Goal: Ask a question

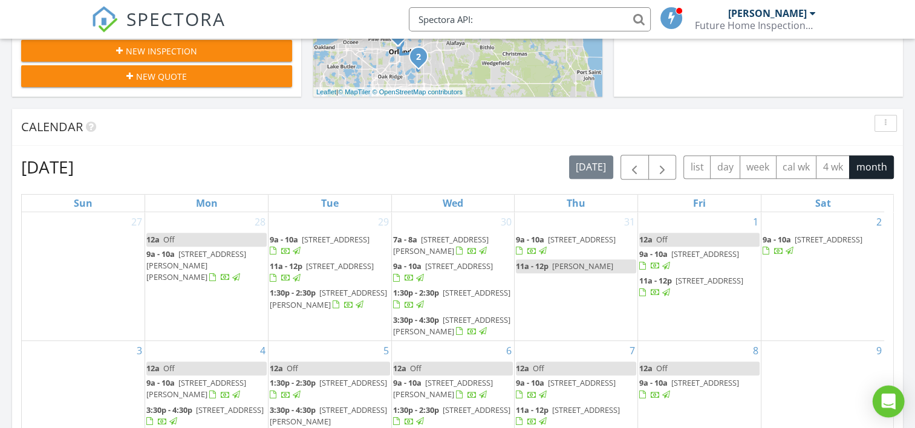
scroll to position [216, 0]
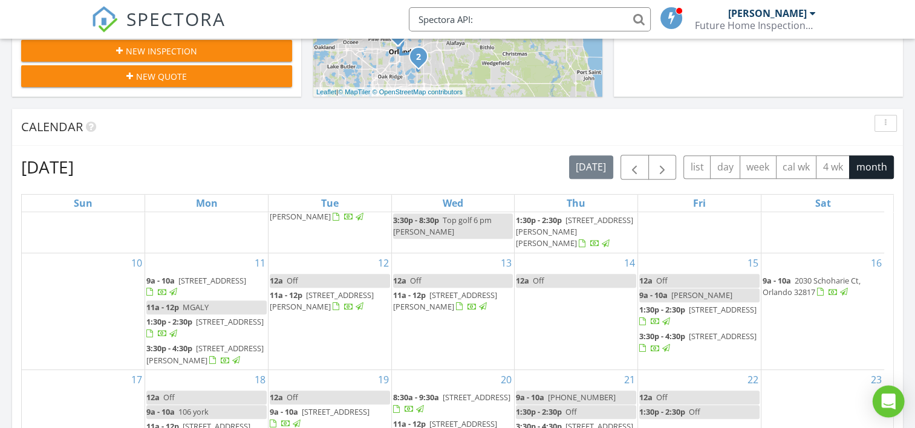
type input "Spectora API:"
click at [885, 395] on icon "Open Intercom Messenger" at bounding box center [888, 402] width 14 height 16
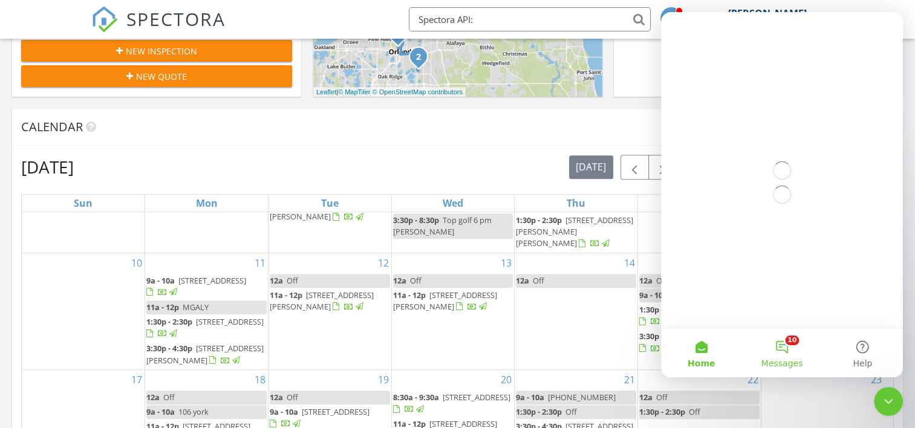
scroll to position [0, 0]
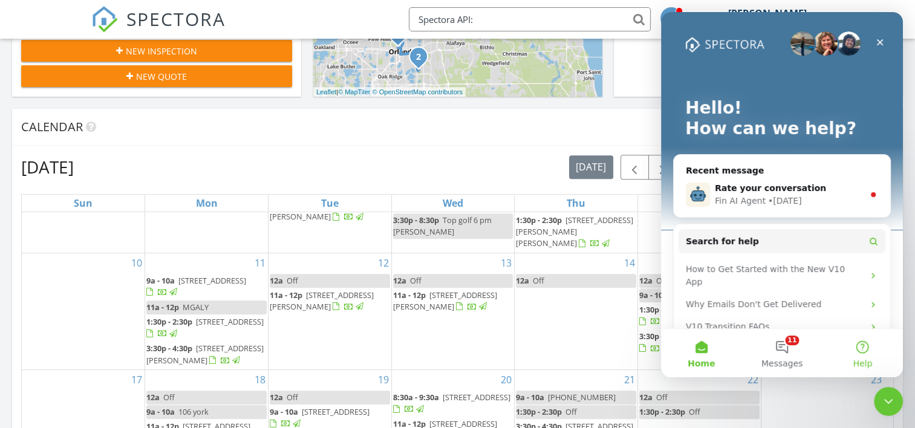
click at [863, 343] on button "Help" at bounding box center [862, 353] width 80 height 48
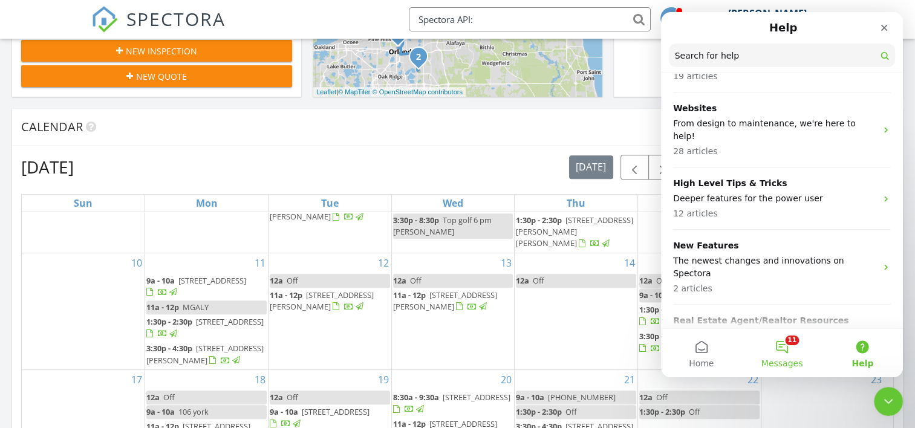
scroll to position [925, 0]
click at [699, 355] on button "Home" at bounding box center [701, 353] width 80 height 48
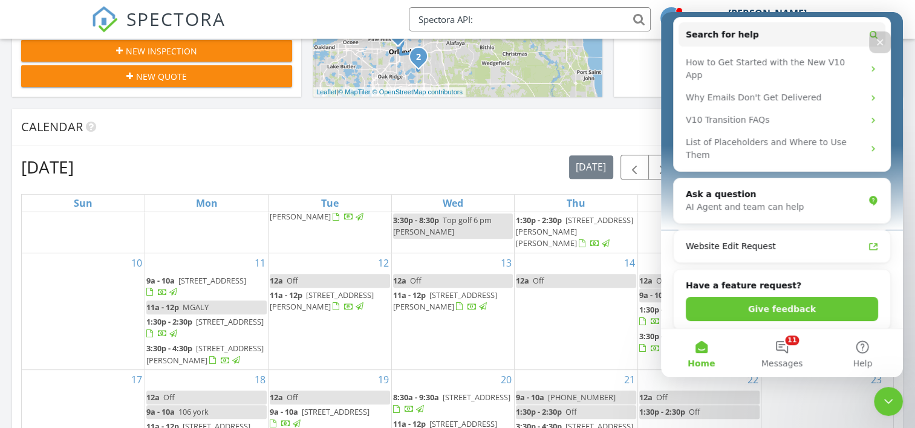
scroll to position [410, 0]
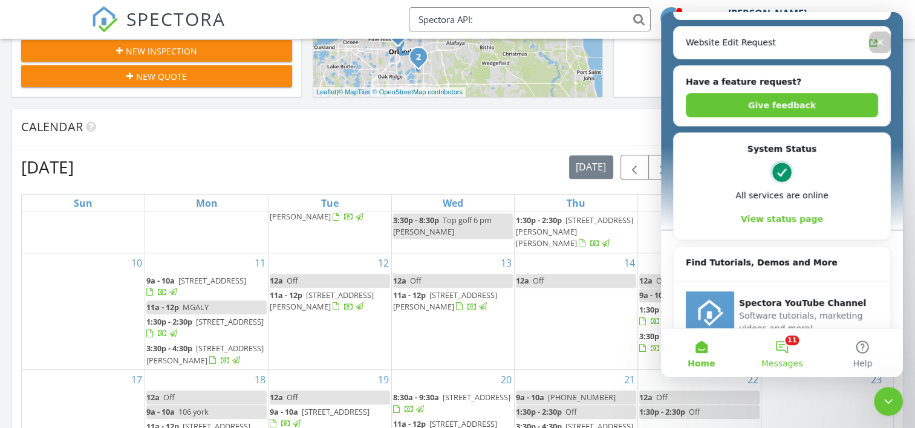
click at [779, 348] on button "11 Messages" at bounding box center [781, 353] width 80 height 48
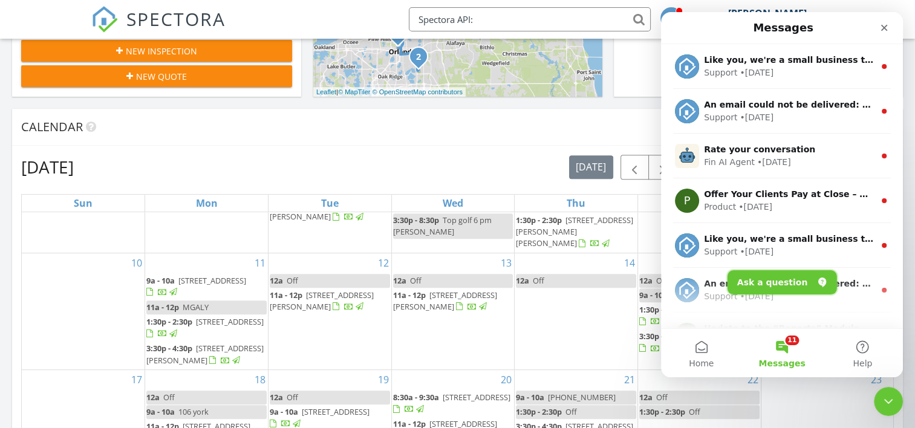
click at [794, 280] on button "Ask a question" at bounding box center [781, 282] width 109 height 24
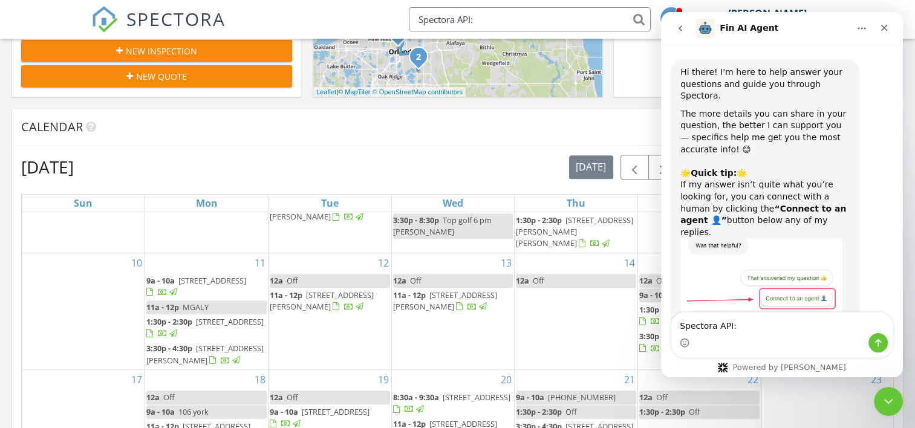
type textarea "Spectora API:"
click at [874, 339] on icon "Send a message…" at bounding box center [878, 343] width 10 height 10
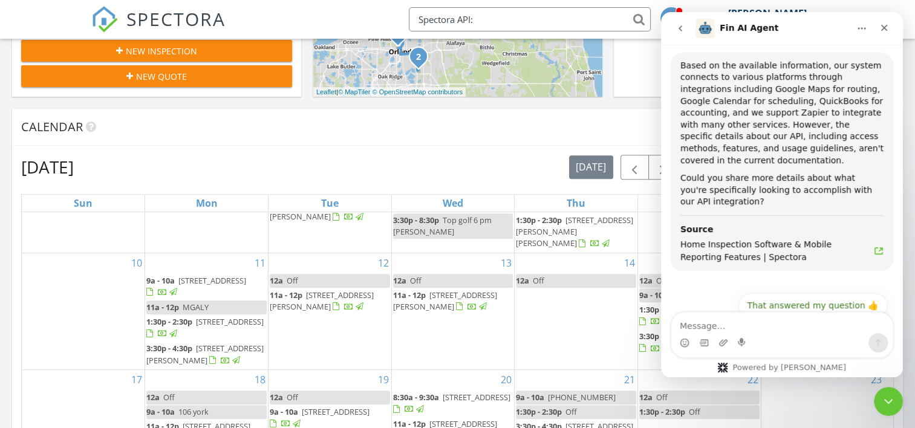
scroll to position [354, 0]
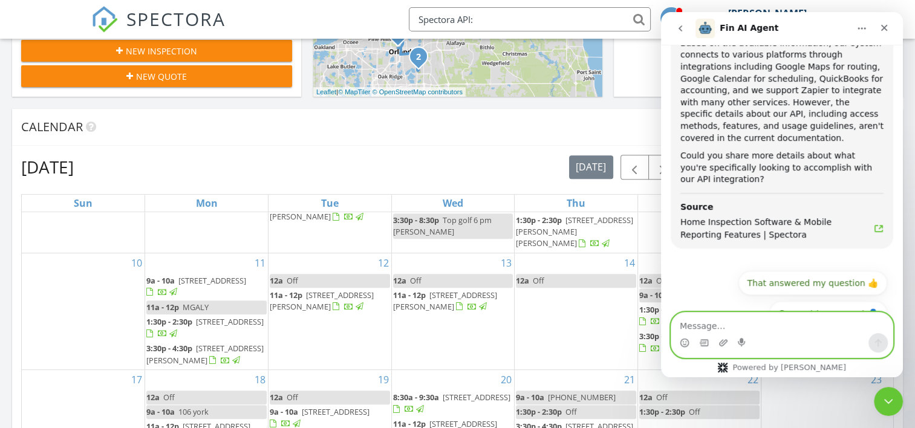
click at [707, 324] on textarea "Message…" at bounding box center [781, 323] width 221 height 21
paste textarea "Hi Spectora Team, I’m building a private agent dashboard on my website (GoDaddy…"
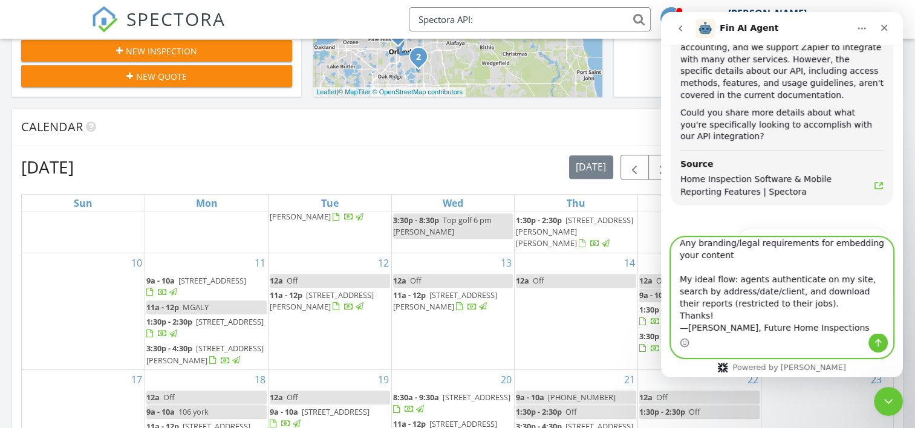
scroll to position [426, 0]
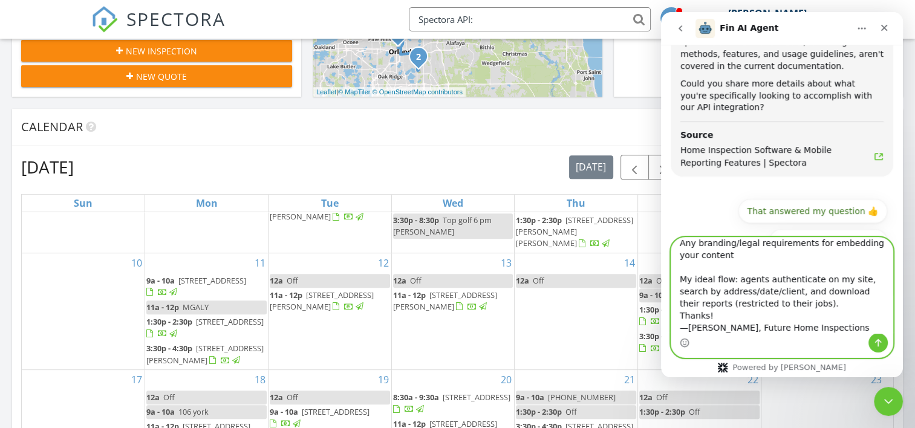
type textarea "Hi Spectora Team, I’m building a private agent dashboard on my website (GoDaddy…"
click at [880, 345] on icon "Send a message…" at bounding box center [878, 343] width 10 height 10
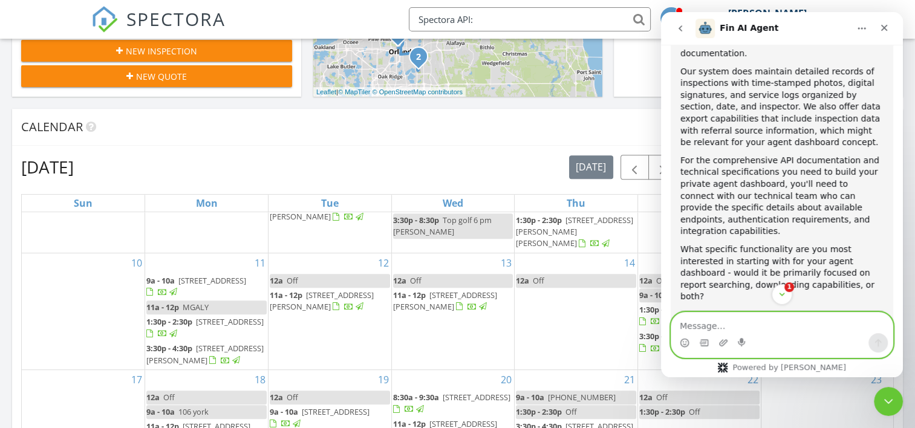
scroll to position [1067, 0]
drag, startPoint x: 241, startPoint y: 262, endPoint x: 395, endPoint y: 143, distance: 195.2
click at [395, 143] on div "Calendar" at bounding box center [457, 127] width 890 height 37
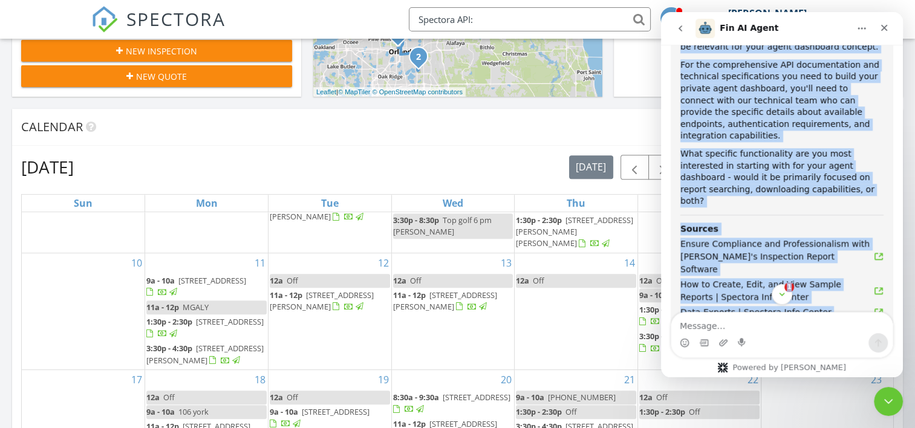
scroll to position [1192, 0]
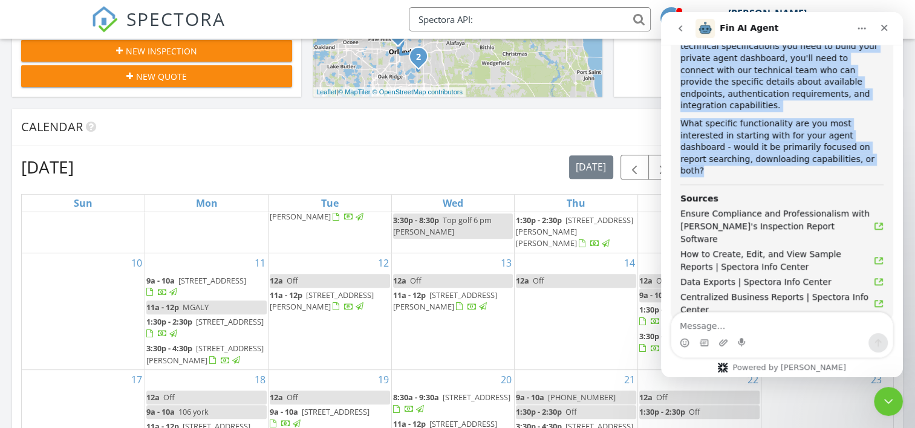
drag, startPoint x: 681, startPoint y: 206, endPoint x: 815, endPoint y: 97, distance: 173.2
click at [815, 97] on div "Hi Curtis! While our system does connect with various platforms through integra…" at bounding box center [781, 71] width 203 height 489
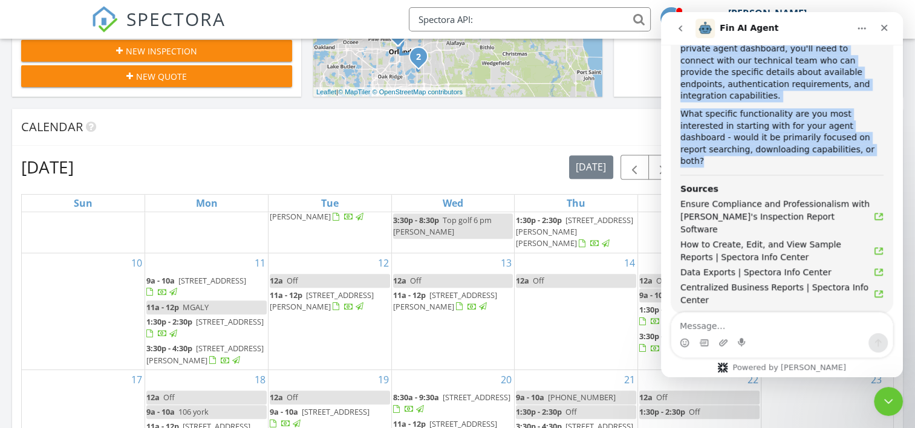
scroll to position [1204, 0]
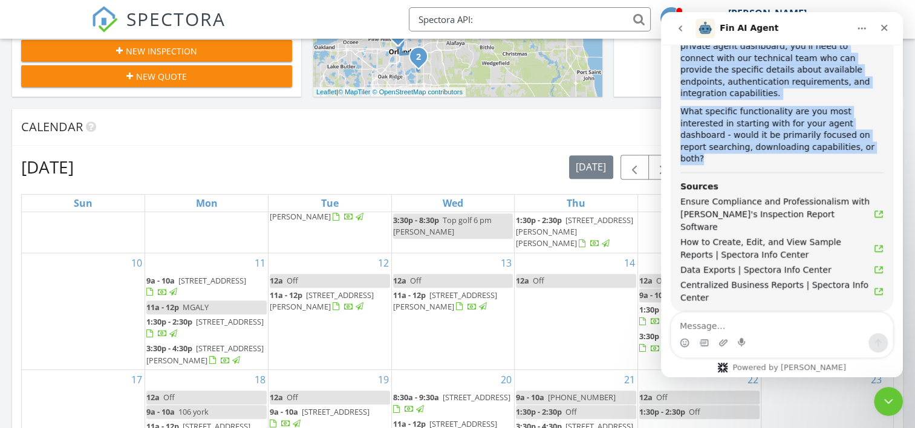
drag, startPoint x: 815, startPoint y: 97, endPoint x: 774, endPoint y: 68, distance: 50.3
copy div "Hi Curtis! While our system does connect with various platforms through integra…"
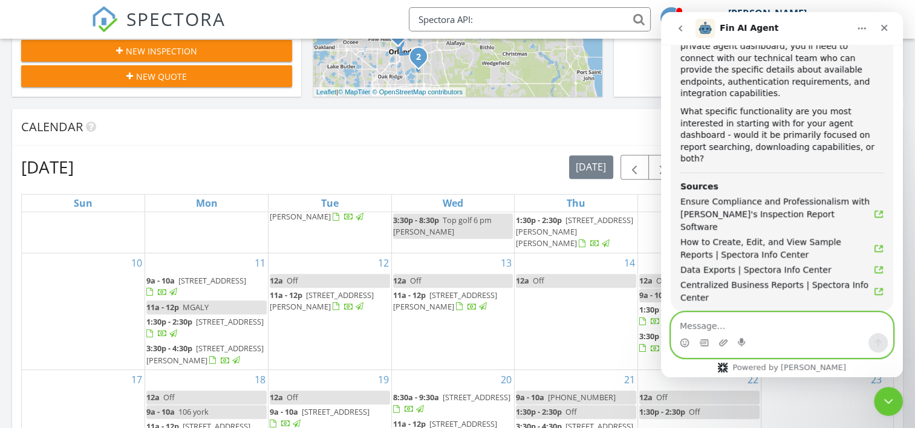
click at [709, 319] on textarea "Message…" at bounding box center [781, 323] width 221 height 21
paste textarea "Hi Spectora Team, Thanks for the follow-up. For the first version of our privat…"
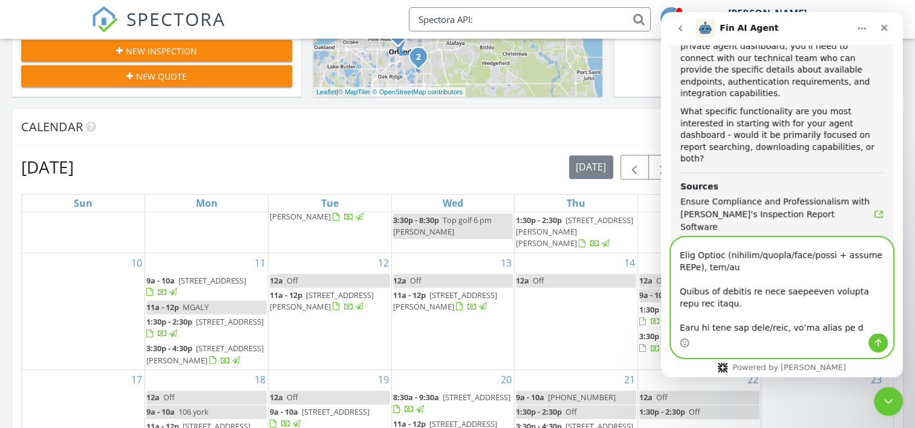
type textarea "Hi Spectora Team, Thanks for the follow-up. For the first version of our privat…"
click at [876, 345] on icon "Send a message…" at bounding box center [878, 343] width 10 height 10
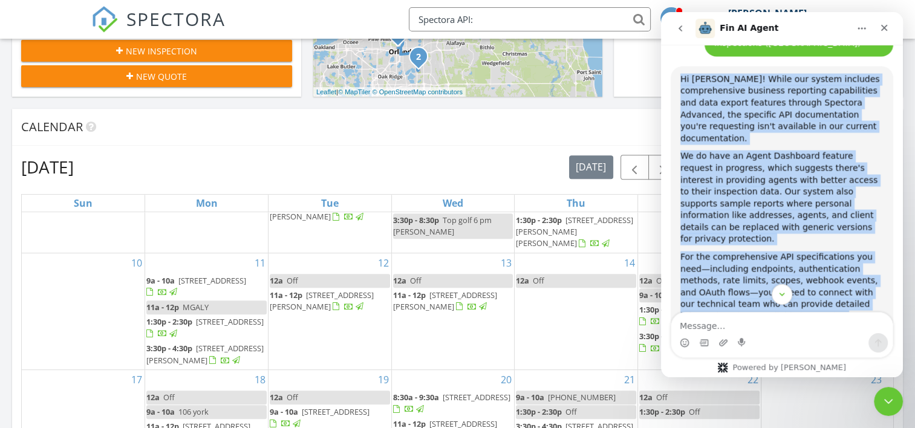
scroll to position [2359, 0]
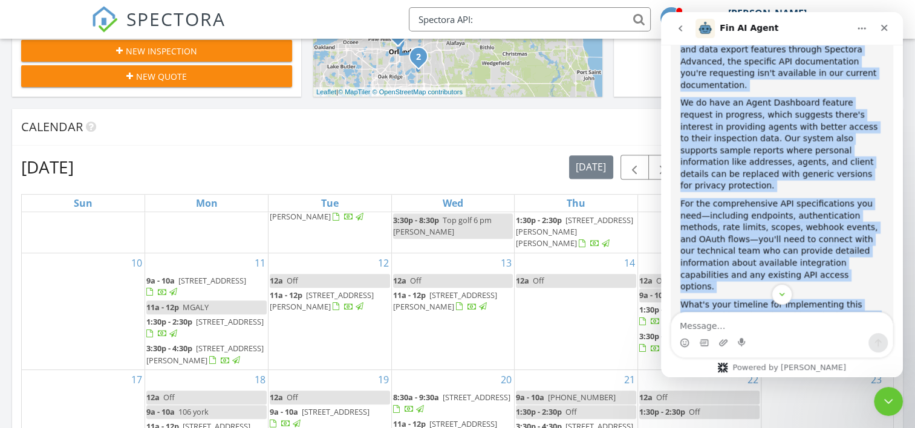
drag, startPoint x: 680, startPoint y: 58, endPoint x: 893, endPoint y: 319, distance: 336.9
click at [892, 319] on div "Hi there! I'm here to help answer your questions and guide you through Spectora…" at bounding box center [782, 211] width 242 height 332
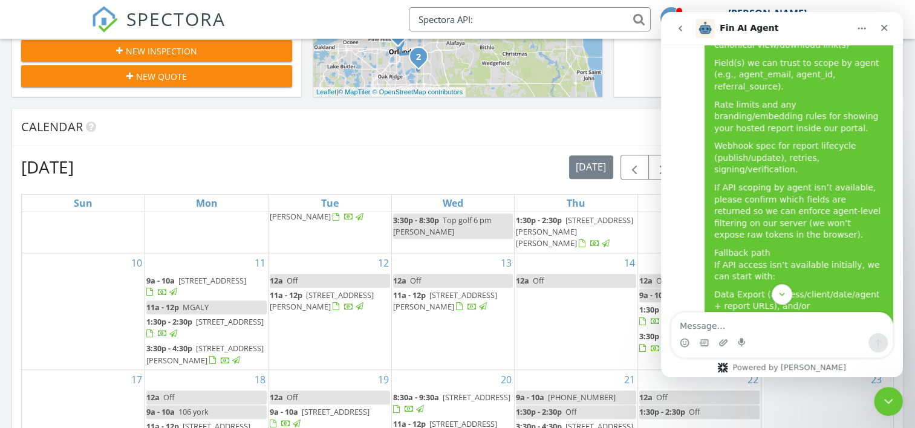
scroll to position [2077, 0]
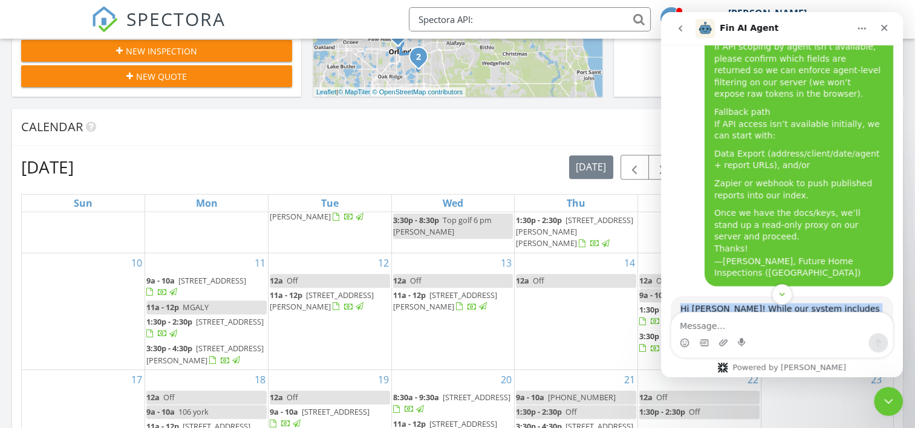
drag, startPoint x: 680, startPoint y: 143, endPoint x: 690, endPoint y: 129, distance: 16.8
click at [681, 303] on div "Hi [PERSON_NAME]! While our system includes comprehensive business reporting ca…" at bounding box center [781, 338] width 203 height 71
click at [696, 303] on div "Hi [PERSON_NAME]! While our system includes comprehensive business reporting ca…" at bounding box center [781, 338] width 203 height 71
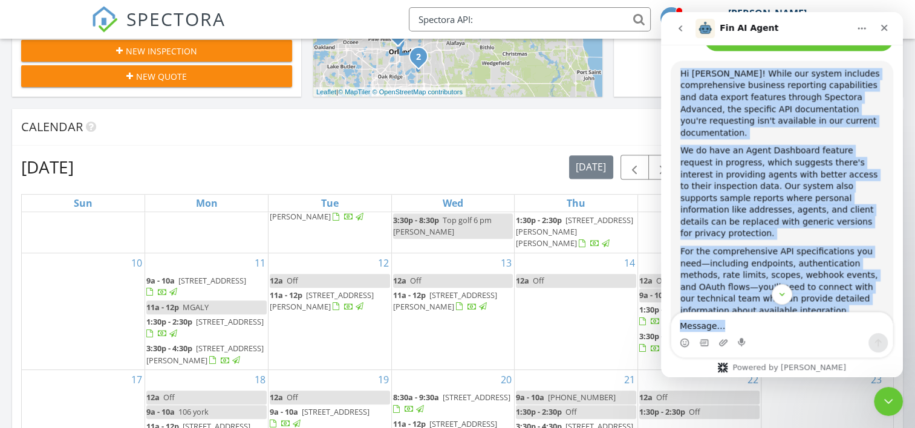
scroll to position [2359, 0]
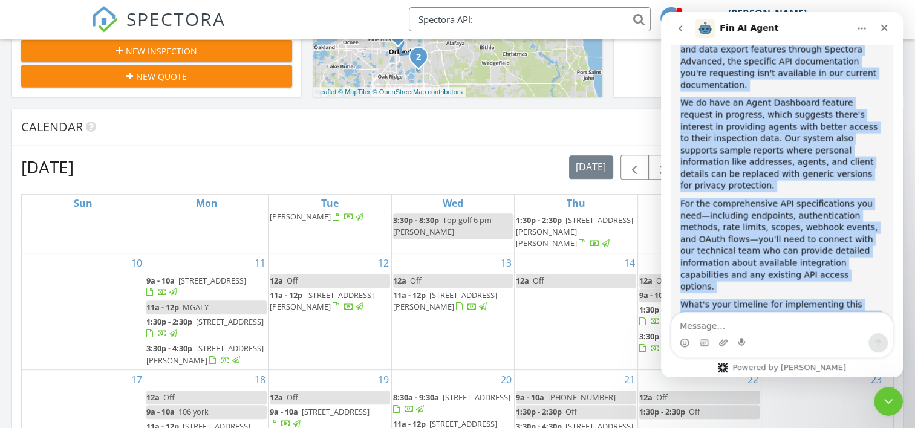
drag, startPoint x: 676, startPoint y: 104, endPoint x: 793, endPoint y: 111, distance: 116.3
click at [793, 111] on div "Hi Curtis! While our system includes comprehensive business reporting capabilit…" at bounding box center [781, 239] width 222 height 452
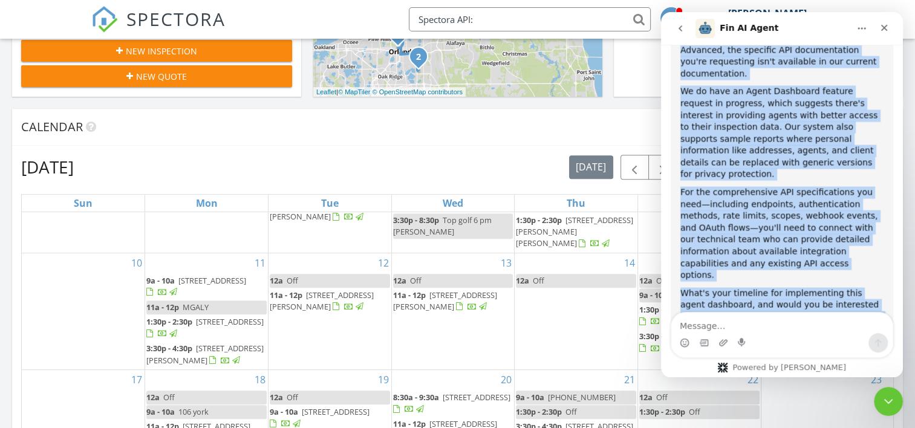
scroll to position [2371, 0]
copy div "Hi Curtis! While our system includes comprehensive business reporting capabilit…"
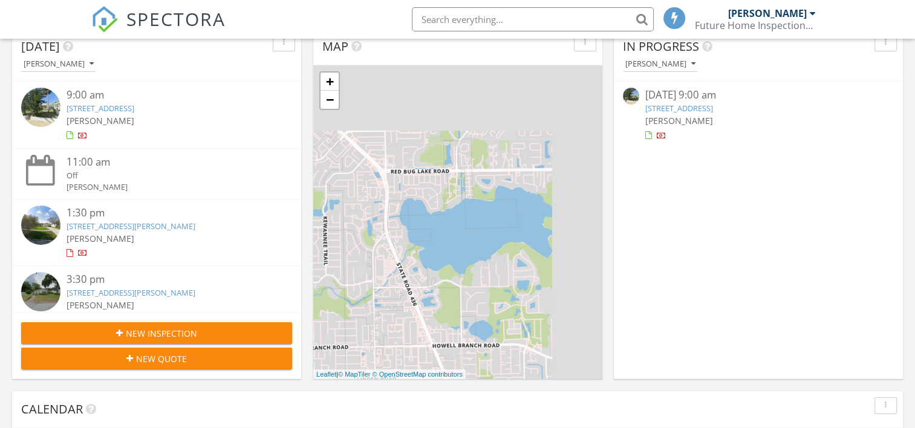
scroll to position [1119, 933]
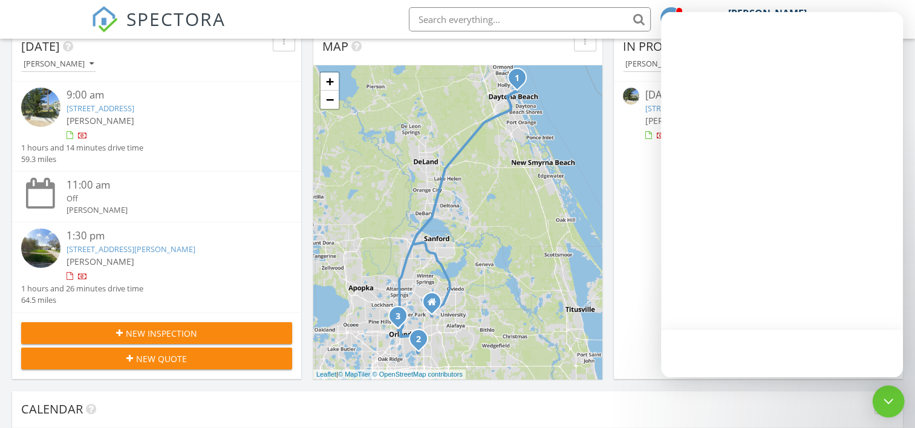
drag, startPoint x: 885, startPoint y: 409, endPoint x: 887, endPoint y: 401, distance: 8.1
click at [887, 401] on icon "Open Intercom Messenger" at bounding box center [888, 402] width 16 height 16
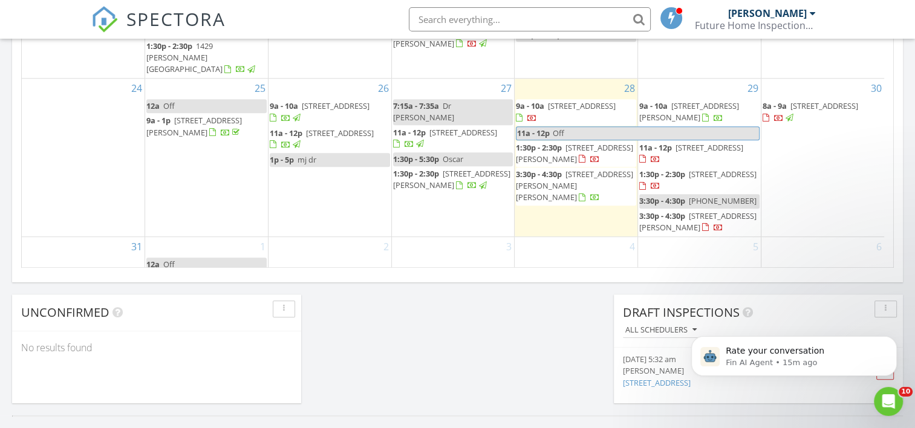
scroll to position [846, 0]
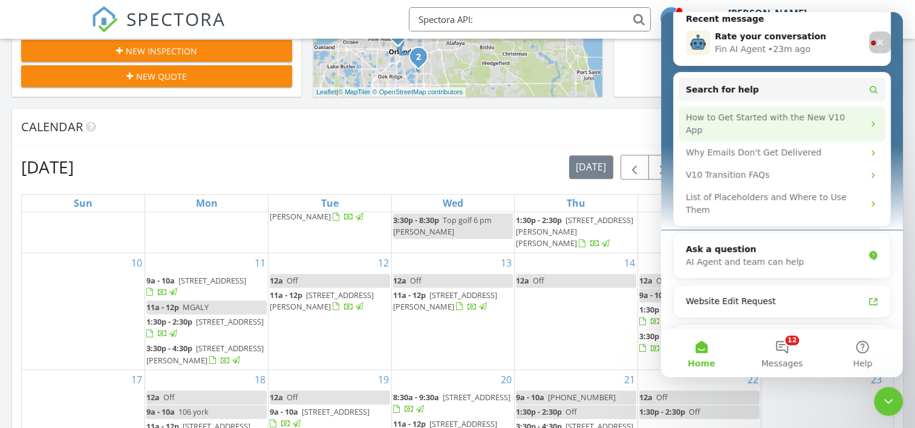
scroll to position [51, 0]
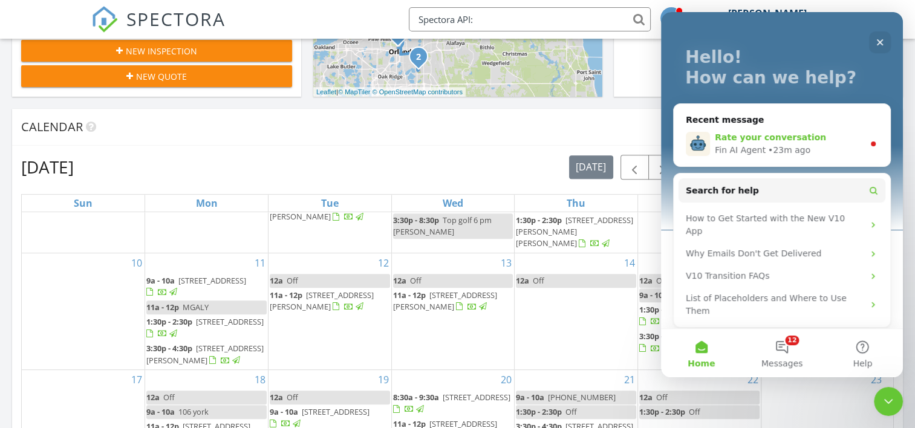
click at [779, 137] on span "Rate your conversation" at bounding box center [770, 137] width 111 height 10
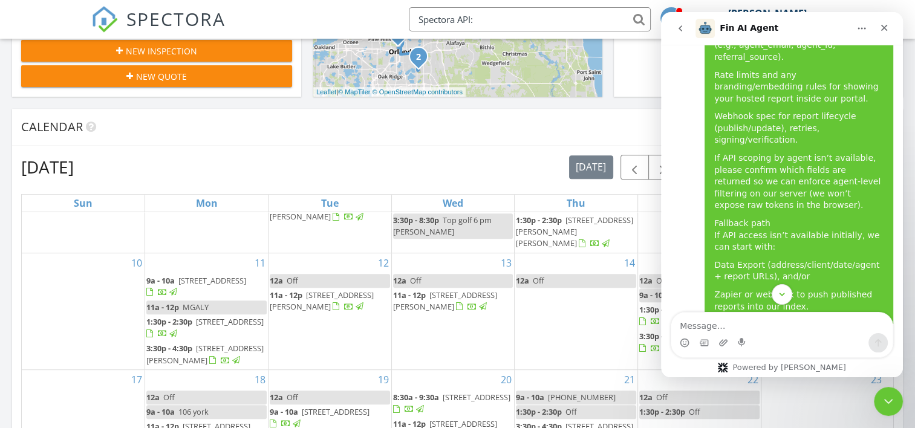
scroll to position [1982, 0]
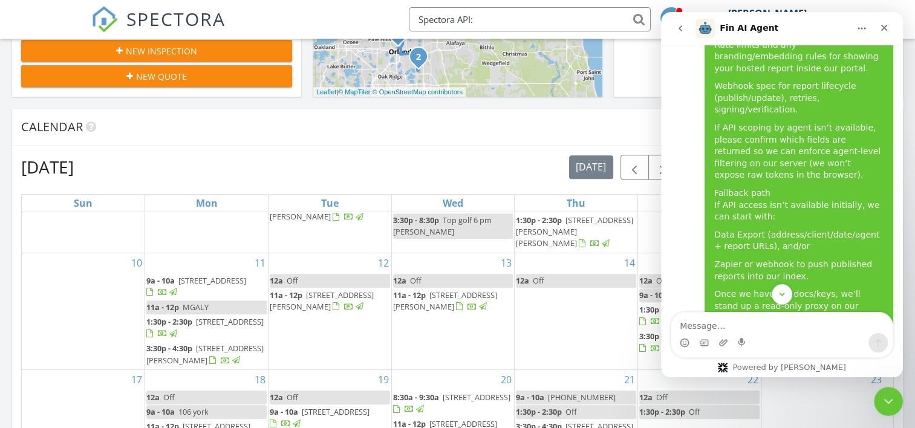
drag, startPoint x: 679, startPoint y: 185, endPoint x: 841, endPoint y: 288, distance: 191.9
click at [841, 288] on div "Hi there! I'm here to help answer your questions and guide you through Spectora…" at bounding box center [782, 184] width 242 height 279
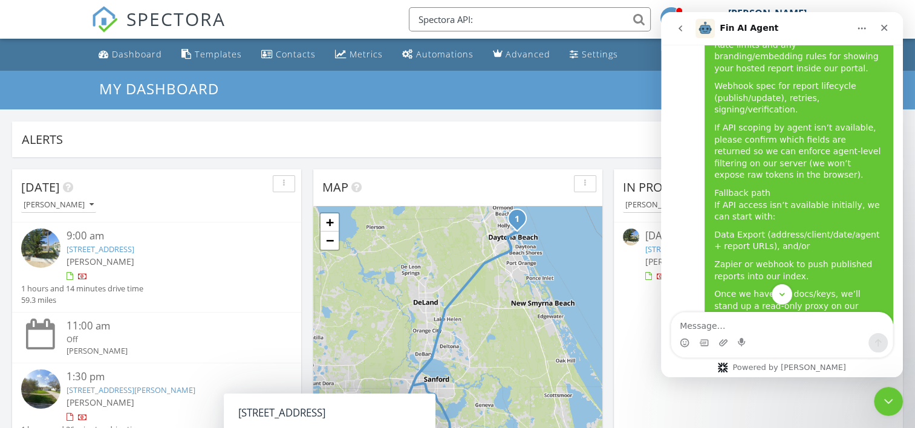
scroll to position [89, 0]
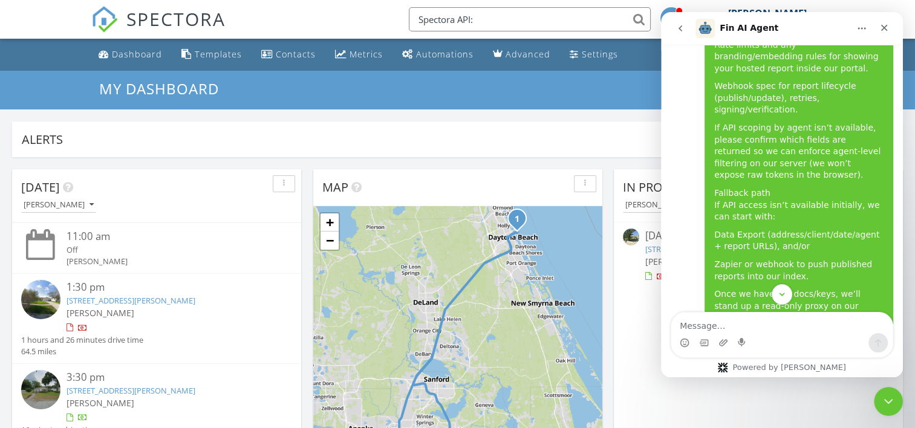
click at [88, 302] on link "4538 Gilpin Way, Orlando, FL 32812" at bounding box center [130, 300] width 129 height 11
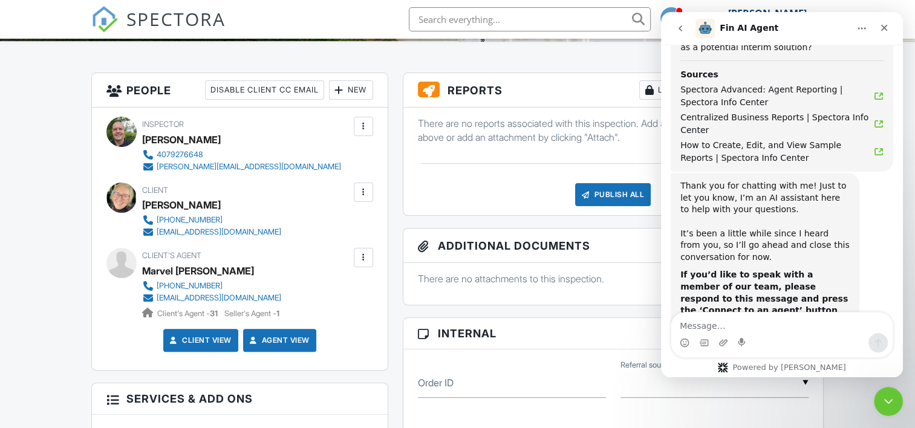
scroll to position [2667, 0]
